Goal: Task Accomplishment & Management: Use online tool/utility

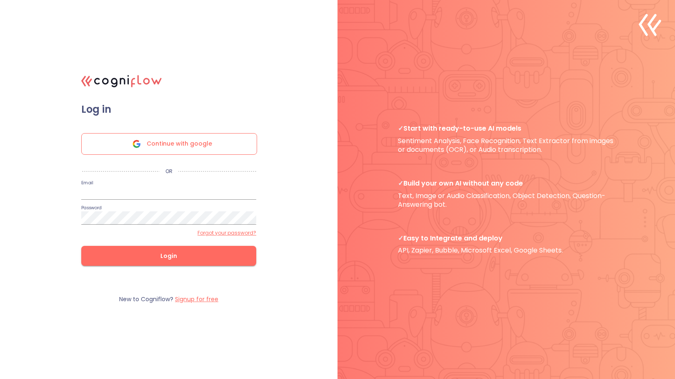
type input "[EMAIL_ADDRESS][DOMAIN_NAME]"
click at [141, 260] on span "Login" at bounding box center [169, 256] width 148 height 10
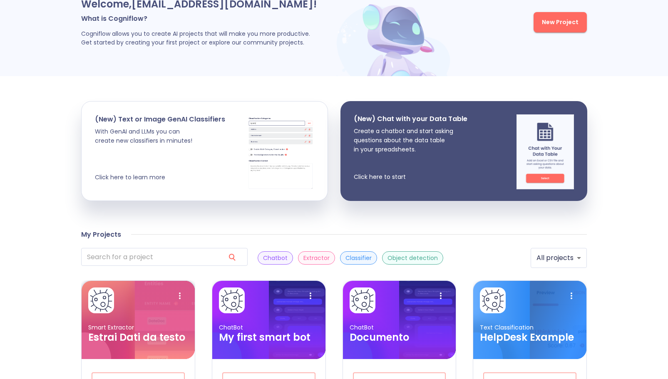
scroll to position [46, 0]
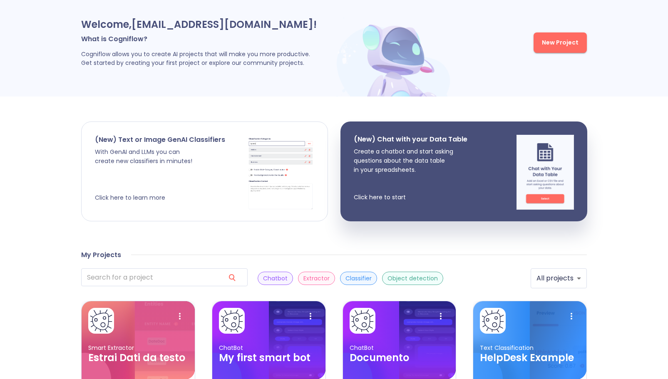
click at [172, 178] on p "With GenAI and LLMs you can create new classifiers in minutes! Click here to le…" at bounding box center [160, 174] width 130 height 55
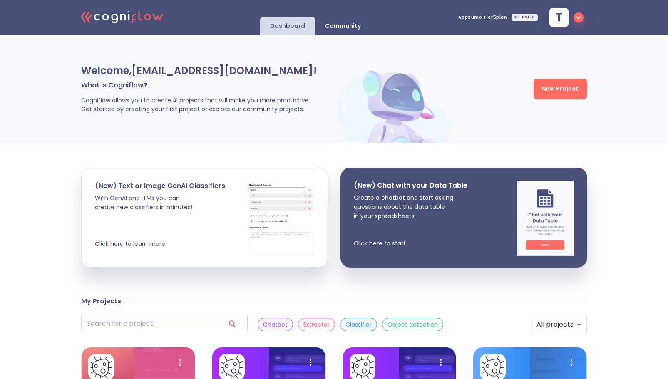
click at [582, 92] on button "New Project" at bounding box center [560, 89] width 53 height 20
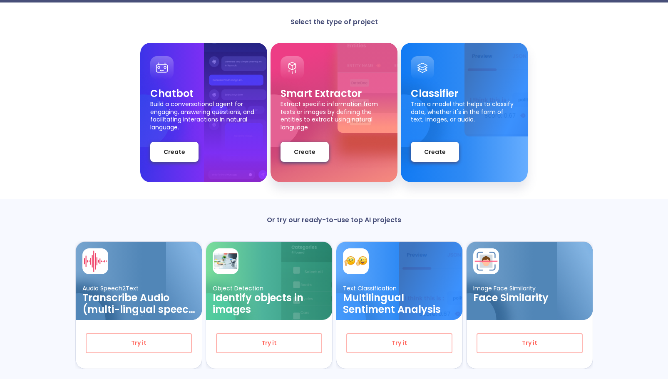
scroll to position [55, 0]
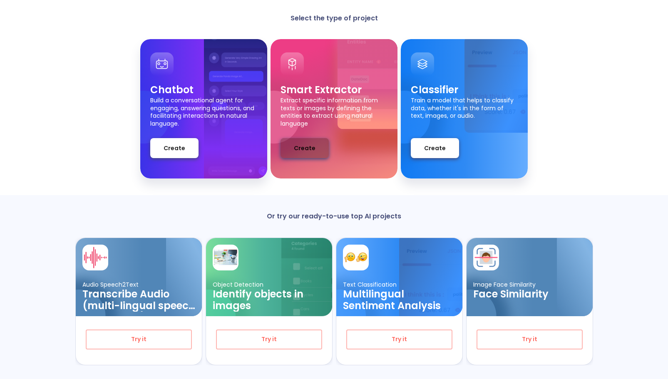
click at [313, 149] on span "Create" at bounding box center [305, 148] width 22 height 10
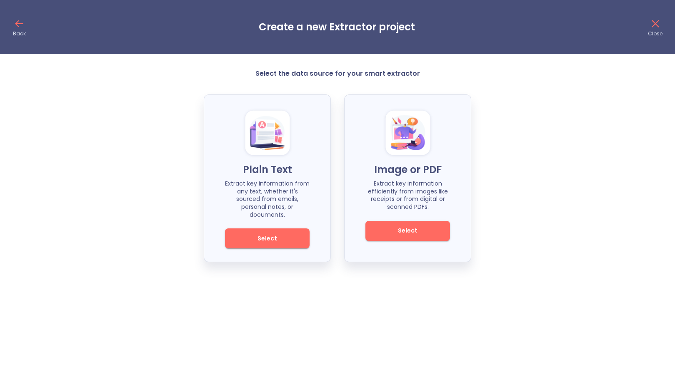
click at [397, 235] on span "Select" at bounding box center [407, 231] width 56 height 10
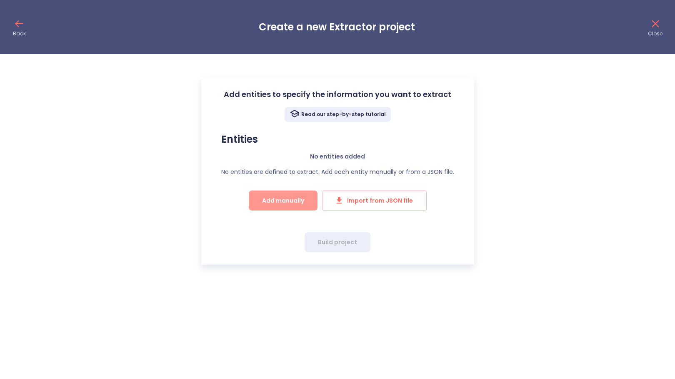
click at [299, 200] on span "Add manually" at bounding box center [283, 201] width 42 height 10
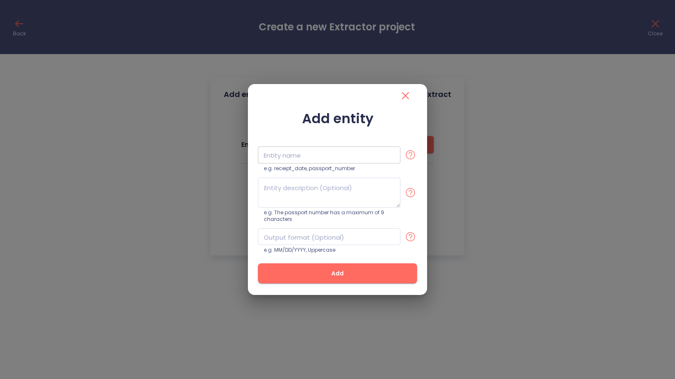
click at [301, 150] on input "text" at bounding box center [329, 155] width 142 height 17
click at [324, 103] on div at bounding box center [337, 95] width 159 height 23
click at [304, 157] on input "text" at bounding box center [329, 155] width 142 height 17
click at [287, 156] on input "text" at bounding box center [329, 155] width 142 height 17
type input "targa"
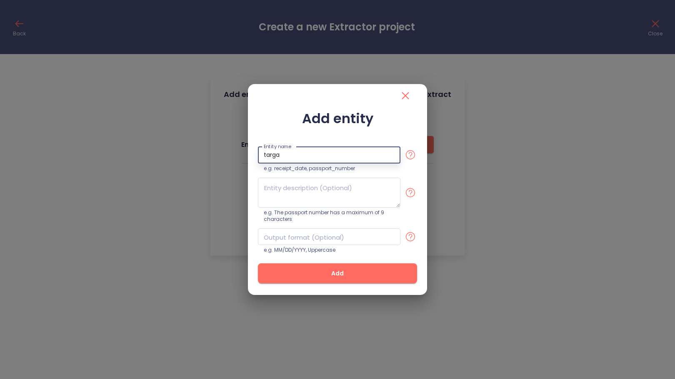
click at [280, 134] on div "Add entity Entity name targa Entity name e.g. receipt_date, passport_number e.g…" at bounding box center [337, 201] width 159 height 181
click at [299, 203] on textarea at bounding box center [329, 193] width 142 height 30
type textarea "l"
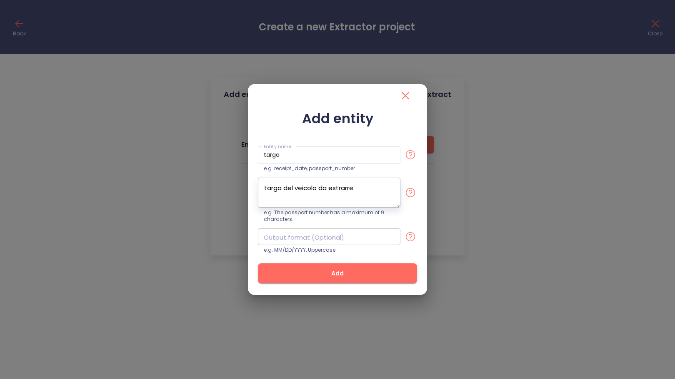
type textarea "targa del veicolo da estrarre"
click at [300, 237] on input "text" at bounding box center [329, 237] width 142 height 17
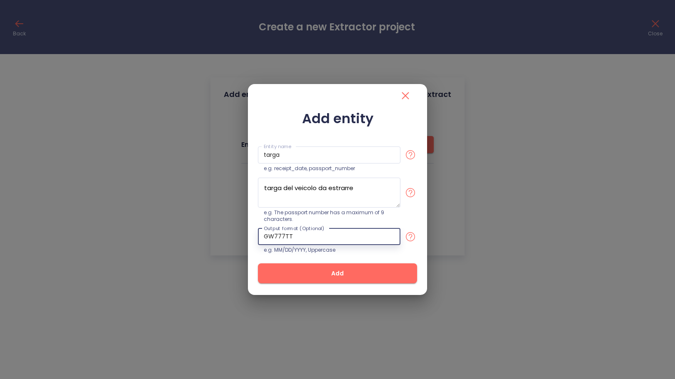
type input "GW777TT"
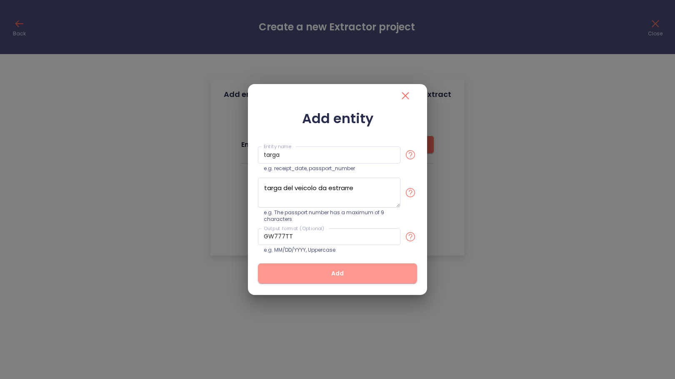
click at [344, 282] on button "Add" at bounding box center [337, 274] width 159 height 20
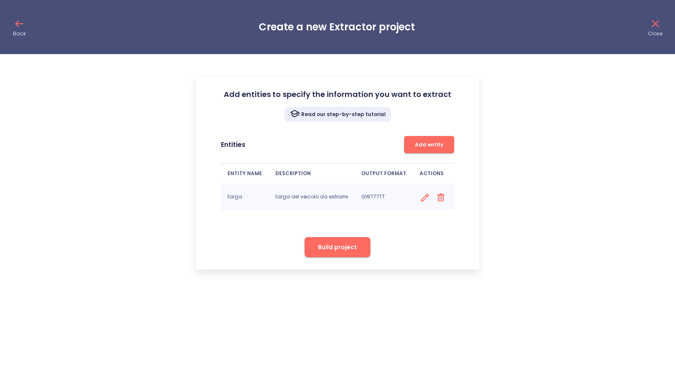
click at [352, 252] on span "Build project" at bounding box center [337, 247] width 39 height 10
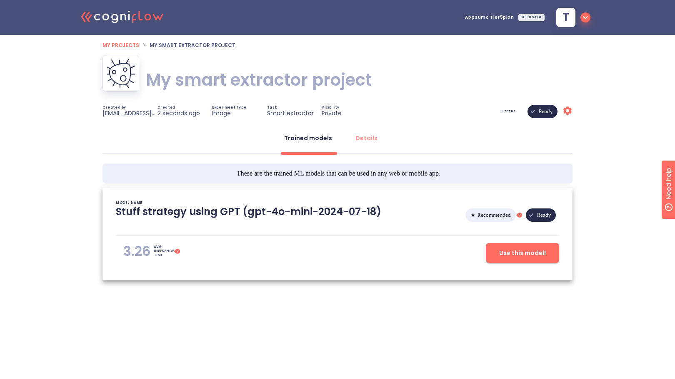
click at [284, 82] on h1 "My smart extractor project" at bounding box center [259, 79] width 226 height 23
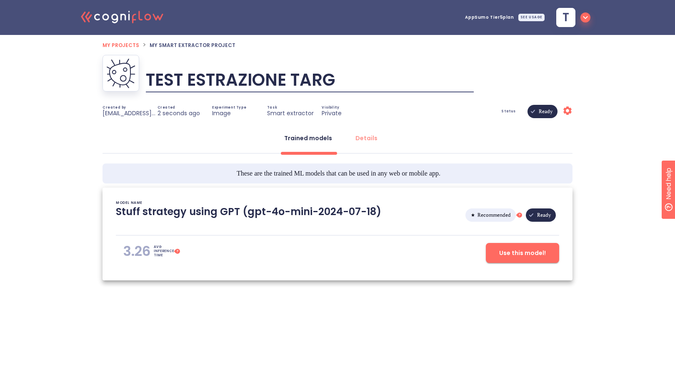
type input "TEST ESTRAZIONE TARGA"
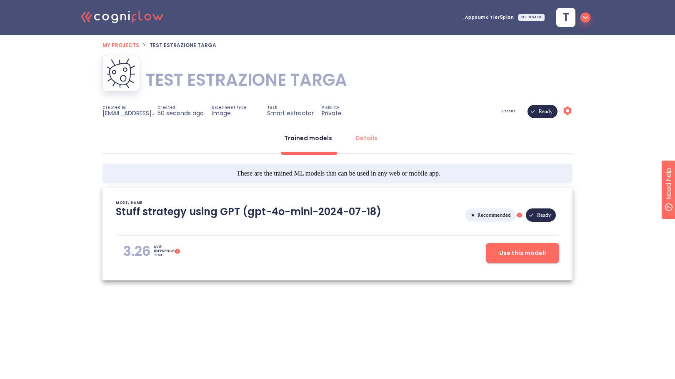
click at [571, 109] on icon "Settings" at bounding box center [567, 111] width 10 height 10
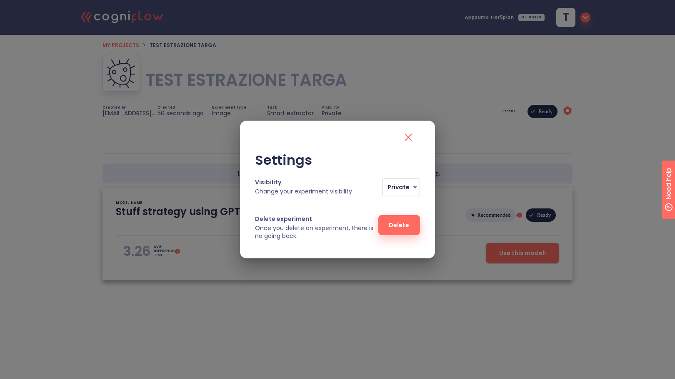
click at [409, 134] on icon "close" at bounding box center [407, 137] width 13 height 13
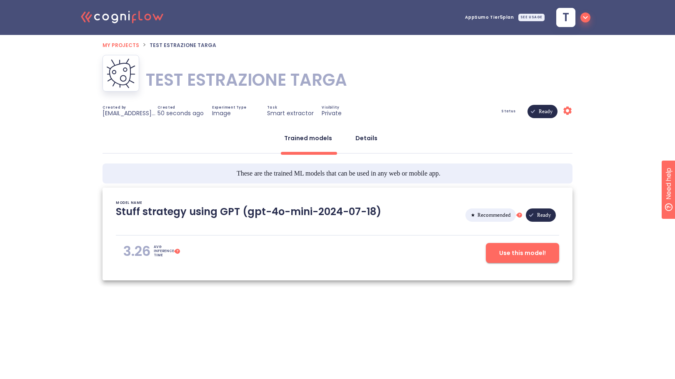
click at [375, 144] on button "Details" at bounding box center [366, 138] width 32 height 20
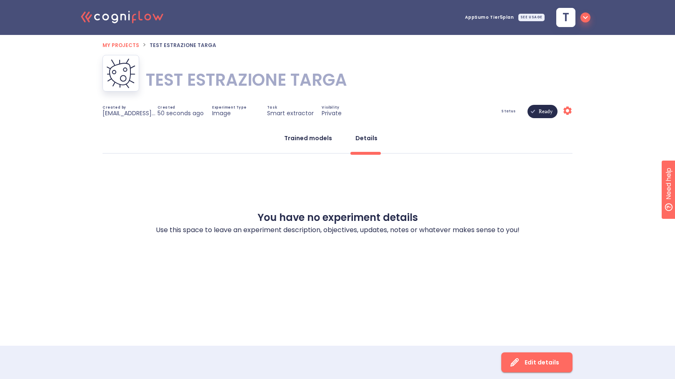
click at [302, 132] on button "Trained models" at bounding box center [308, 138] width 58 height 20
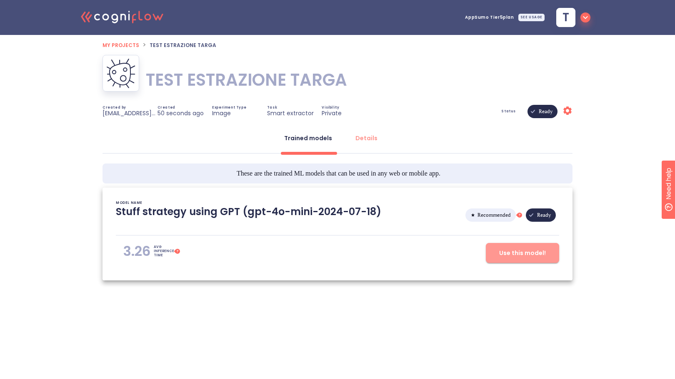
click at [517, 257] on span "Use this model!" at bounding box center [522, 253] width 47 height 10
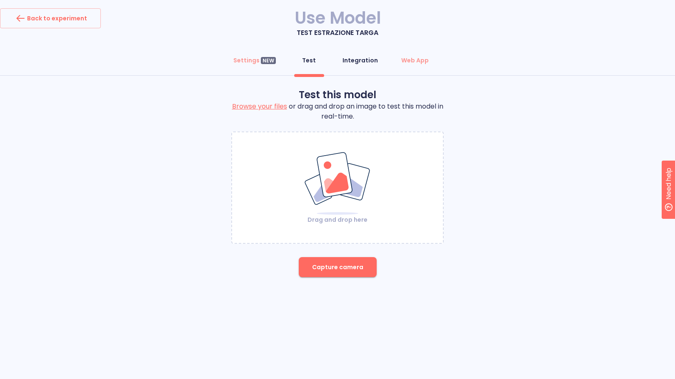
click at [369, 56] on div "Integration" at bounding box center [359, 60] width 35 height 8
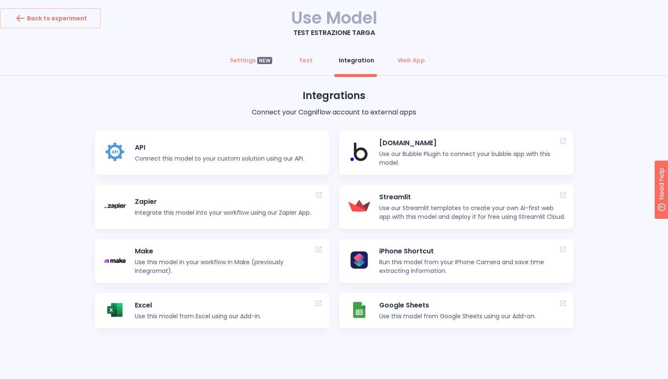
click at [198, 161] on p "Connect this model to your custom solution using our API." at bounding box center [219, 158] width 169 height 9
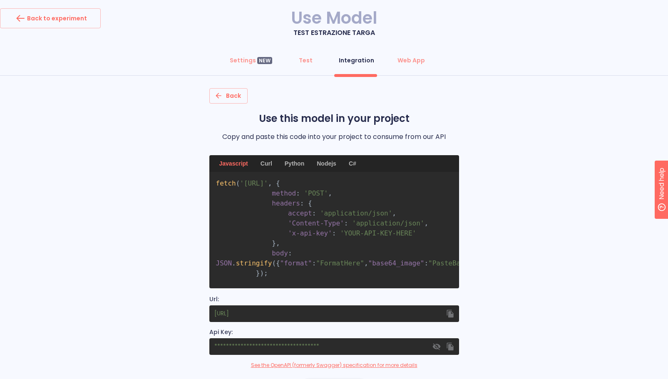
click at [272, 162] on div "Curl" at bounding box center [267, 163] width 22 height 17
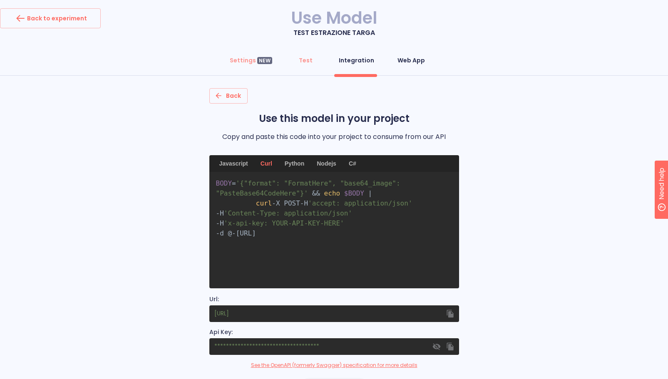
click at [414, 62] on div "Web App" at bounding box center [411, 60] width 27 height 8
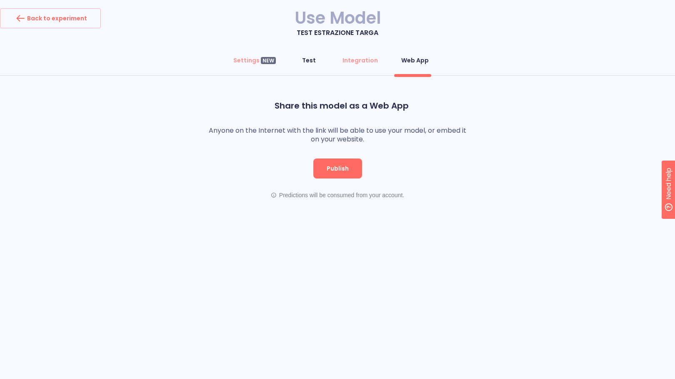
click at [312, 62] on div "Test" at bounding box center [309, 60] width 14 height 8
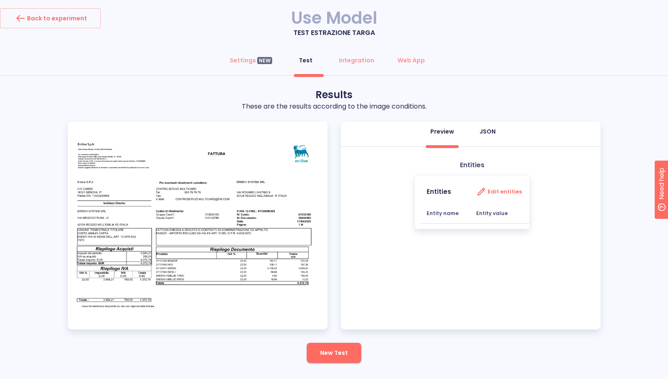
click at [486, 131] on div "JSON" at bounding box center [488, 131] width 16 height 8
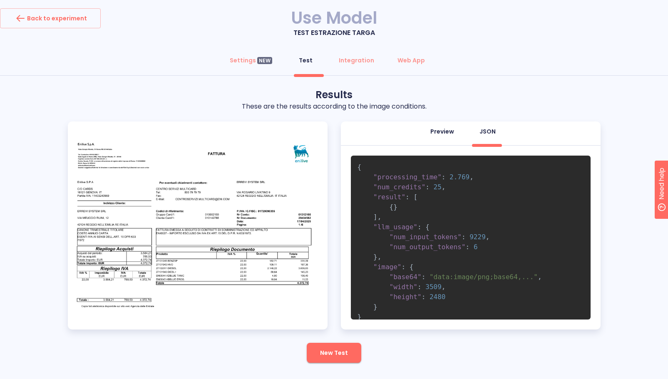
click at [446, 135] on div "Preview" at bounding box center [443, 131] width 24 height 8
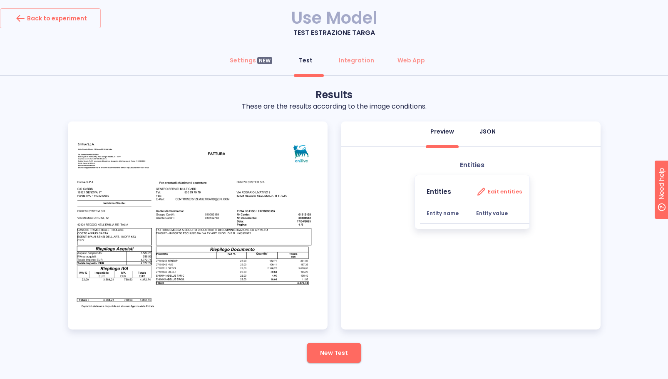
click at [486, 132] on div "JSON" at bounding box center [488, 131] width 16 height 8
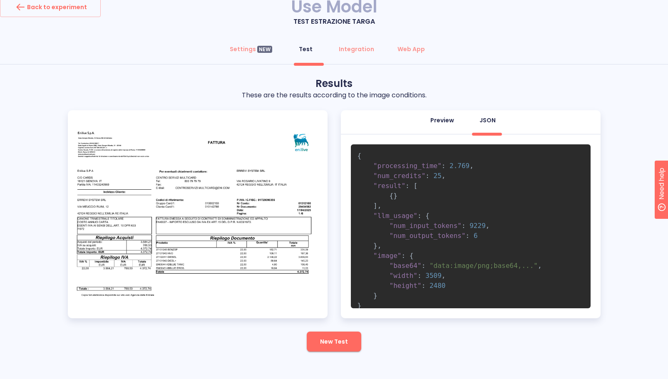
click at [452, 120] on div "Preview" at bounding box center [443, 120] width 24 height 8
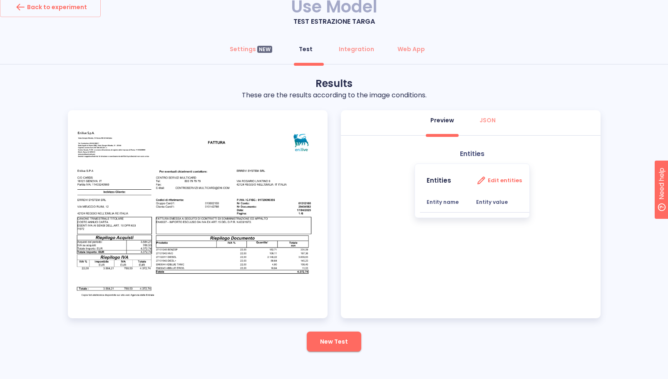
click at [439, 205] on b "Entity name" at bounding box center [443, 202] width 32 height 7
click at [497, 205] on b "Entity value" at bounding box center [492, 202] width 32 height 7
click at [497, 209] on th "Entity value" at bounding box center [502, 202] width 65 height 20
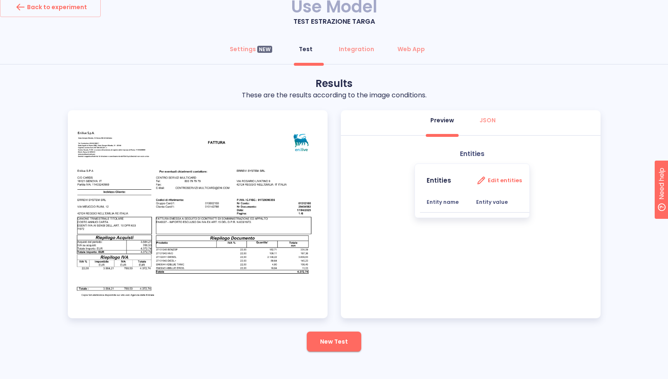
click at [499, 201] on b "Entity value" at bounding box center [492, 202] width 32 height 7
click at [489, 181] on h3 "Edit entities" at bounding box center [505, 180] width 34 height 6
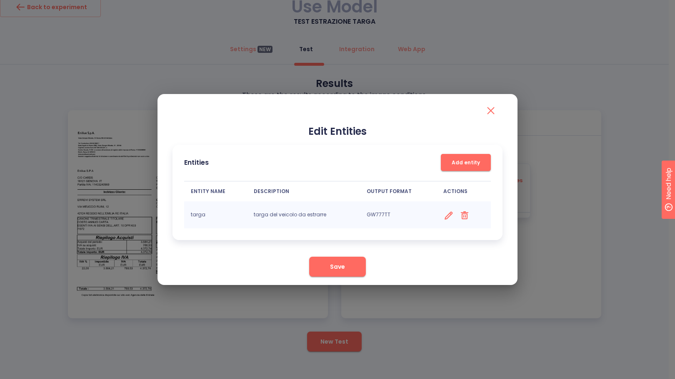
click at [474, 160] on span "Add entity" at bounding box center [466, 162] width 42 height 9
click at [443, 215] on icon at bounding box center [448, 216] width 10 height 10
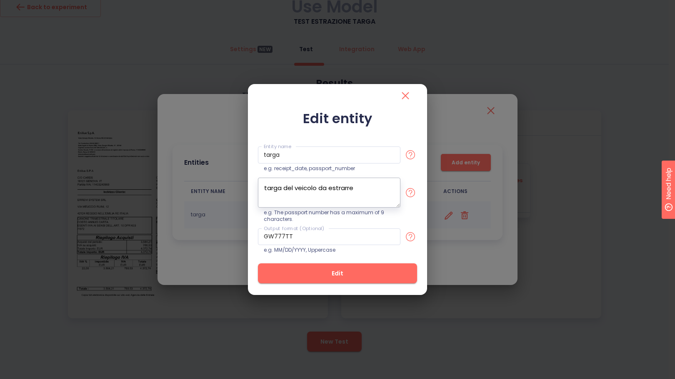
click at [327, 194] on textarea "targa del veicolo da estrarre" at bounding box center [329, 193] width 142 height 30
click at [375, 190] on textarea "targa del veicolo da estrarre" at bounding box center [329, 193] width 142 height 30
drag, startPoint x: 365, startPoint y: 271, endPoint x: 337, endPoint y: 210, distance: 67.1
click at [366, 253] on div "Edit entity Entity name targa Entity name e.g. receipt_date, passport_number ta…" at bounding box center [337, 201] width 159 height 181
click at [322, 190] on textarea "targa o elenco targe del veicolo" at bounding box center [329, 193] width 142 height 30
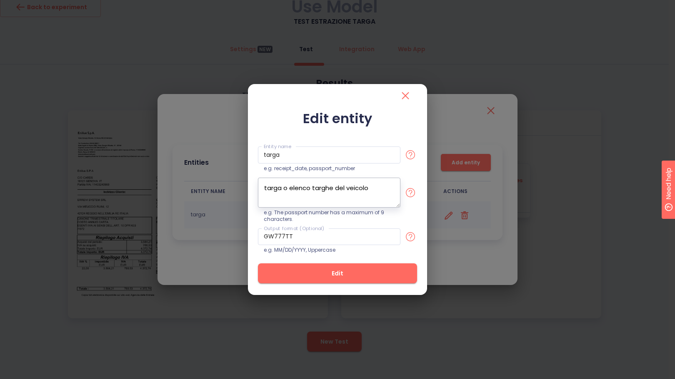
type textarea "targa o elenco targhe del veicolo"
click at [355, 273] on span "Edit" at bounding box center [337, 274] width 132 height 10
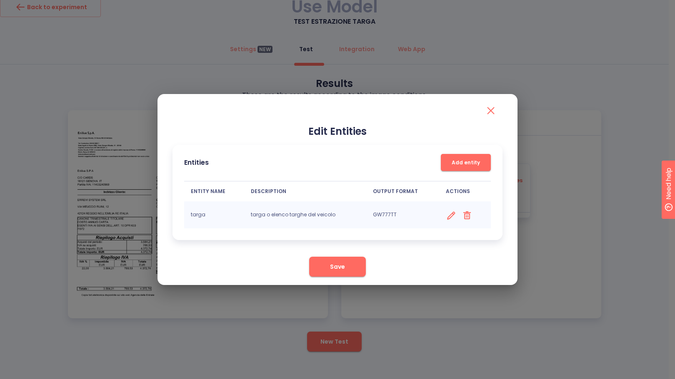
click at [340, 274] on button "Save" at bounding box center [337, 267] width 57 height 20
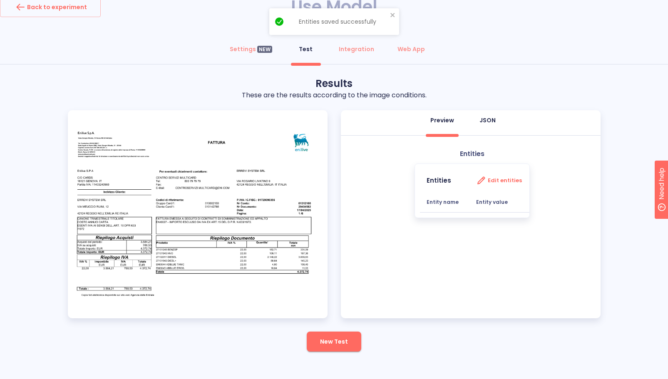
click at [493, 118] on div "JSON" at bounding box center [488, 120] width 16 height 8
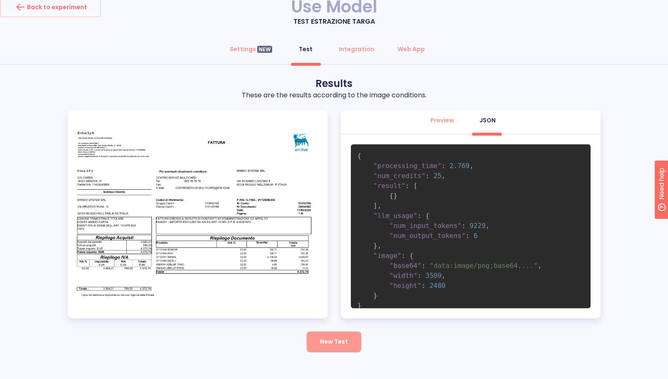
click at [335, 338] on span "New Test" at bounding box center [334, 342] width 28 height 10
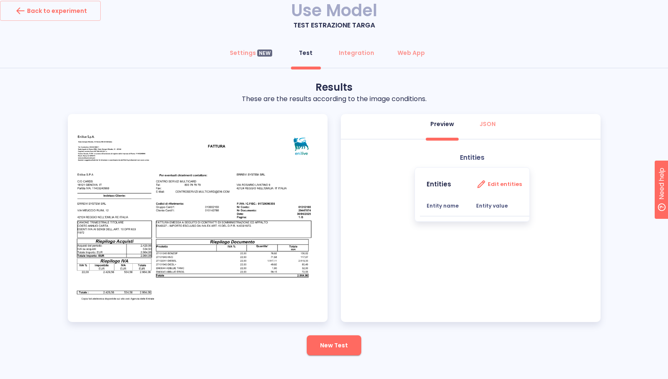
scroll to position [11, 0]
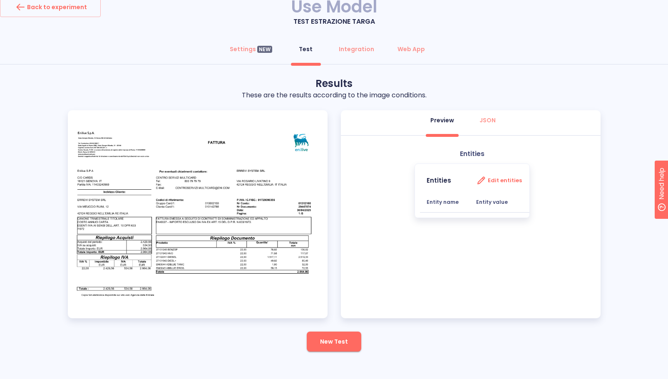
click at [334, 339] on span "New Test" at bounding box center [334, 342] width 28 height 10
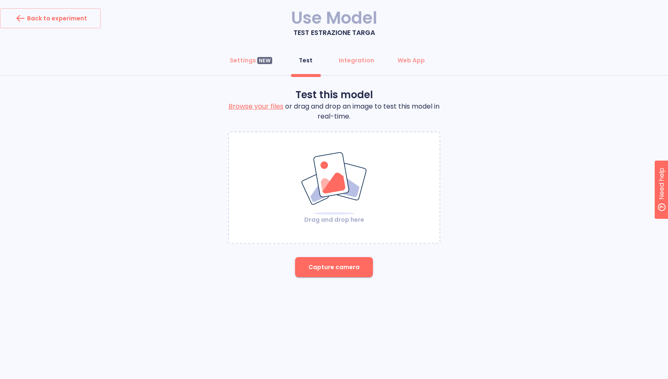
scroll to position [0, 0]
click at [337, 197] on img at bounding box center [337, 184] width 67 height 64
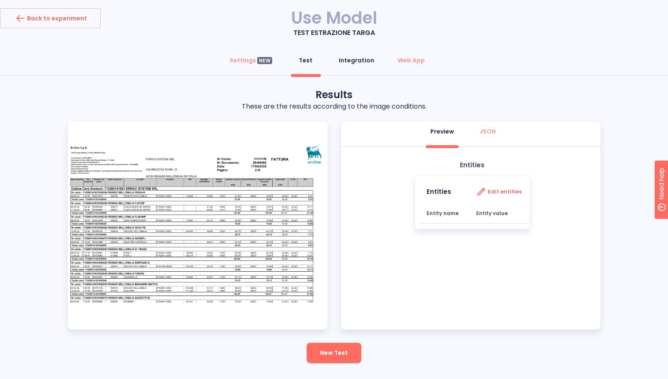
click at [356, 60] on div "Integration" at bounding box center [356, 60] width 35 height 8
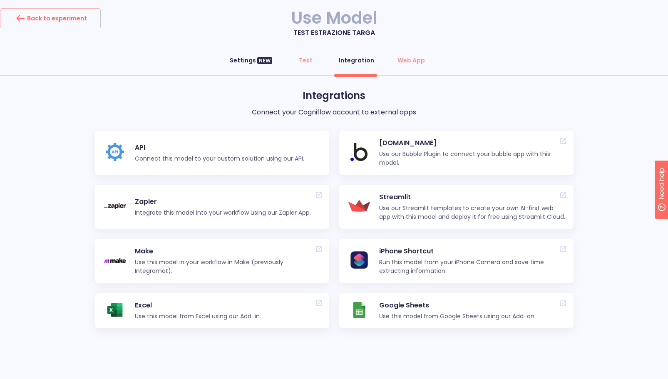
click at [251, 55] on button "Settings NEW" at bounding box center [251, 60] width 52 height 20
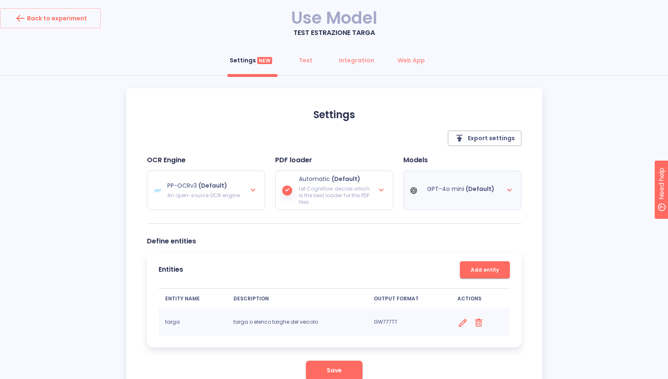
click at [468, 196] on div "GPT-4o mini (Default)" at bounding box center [463, 190] width 104 height 30
click at [509, 190] on icon at bounding box center [510, 190] width 10 height 10
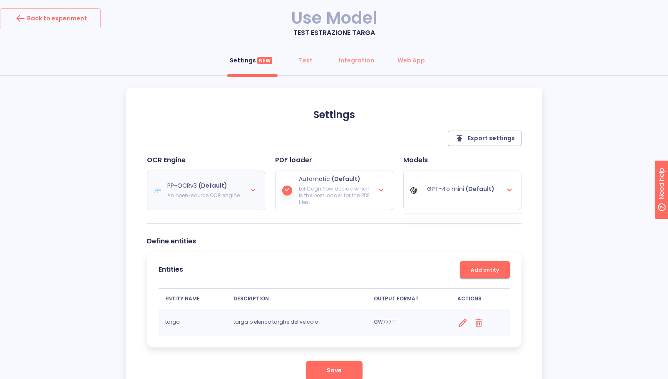
click at [227, 191] on div "PP-OCRv3 (Default) An open-source OCR engine." at bounding box center [204, 190] width 74 height 17
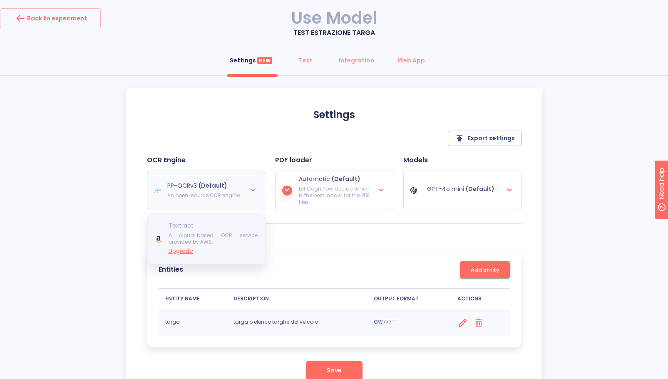
click at [210, 248] on p "Upgrade" at bounding box center [213, 251] width 89 height 8
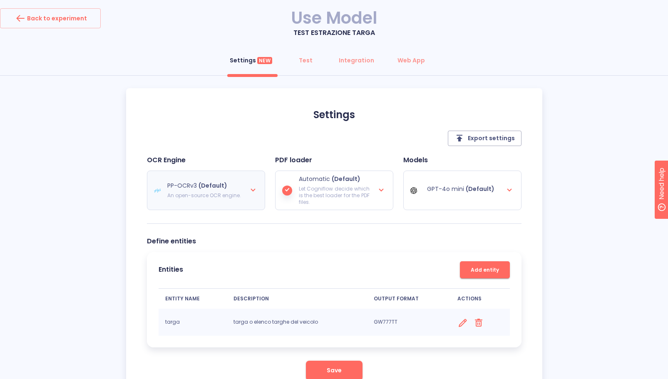
click at [207, 197] on p "An open-source OCR engine." at bounding box center [204, 195] width 74 height 7
click at [204, 198] on p "An open-source OCR engine." at bounding box center [204, 195] width 74 height 7
click at [373, 190] on div "Automatic (Default) Let Cogniflow decide which is the best loader for the PDF f…" at bounding box center [334, 190] width 104 height 30
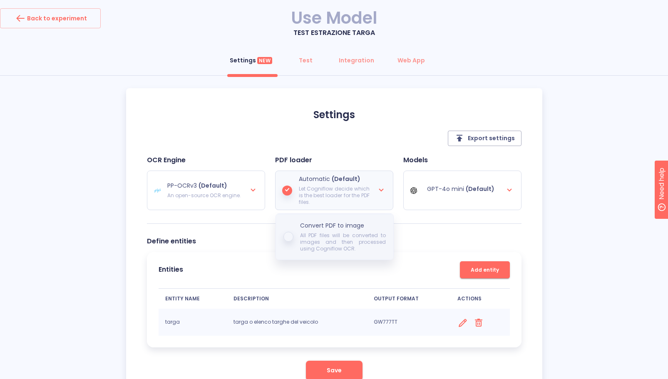
click at [335, 243] on p "All PDF files will be converted to images and then processed using Cogniflow OC…" at bounding box center [343, 242] width 86 height 20
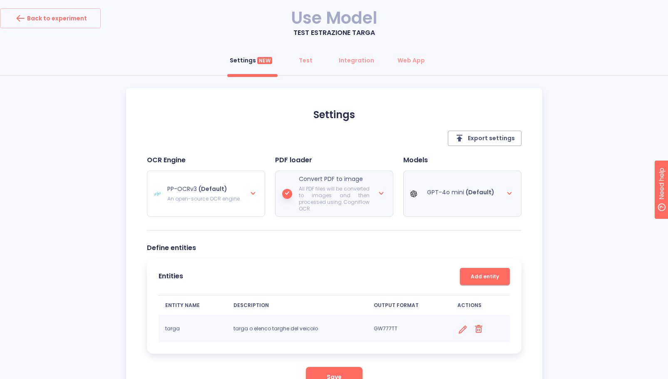
click at [502, 189] on div "GPT-4o mini (Default)" at bounding box center [463, 193] width 104 height 37
click at [505, 192] on icon at bounding box center [510, 193] width 10 height 10
click at [501, 189] on div "GPT-4o mini (Default)" at bounding box center [463, 193] width 104 height 37
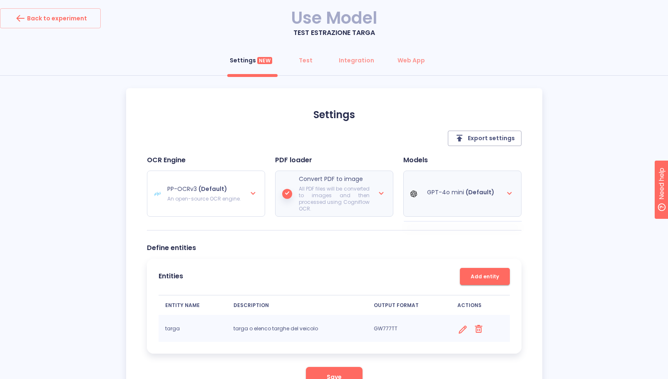
click at [501, 189] on div "GPT-4o mini (Default)" at bounding box center [463, 193] width 104 height 37
click at [226, 206] on div "PP-OCRv3 (Default) An open-source OCR engine." at bounding box center [206, 193] width 104 height 37
click at [331, 138] on div "Export settings" at bounding box center [334, 138] width 375 height 15
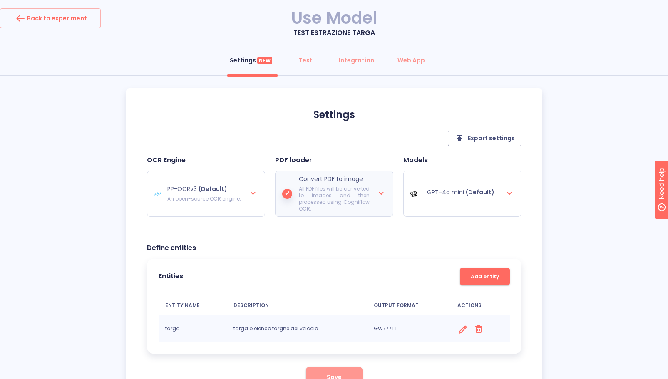
click at [358, 374] on button "Save" at bounding box center [334, 377] width 57 height 20
